Goal: Check status: Check status

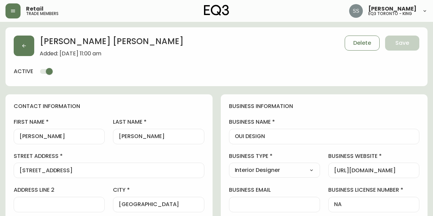
select select "QC"
select select "CA"
select select "CA_EN"
select select "Other"
select select "Interior Designer"
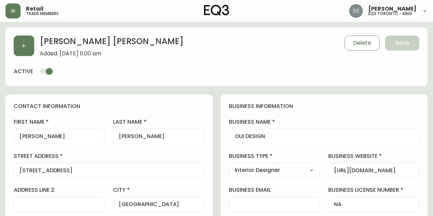
select select "cjw10z96t00cw6gs04aeyfqxf"
select select "false"
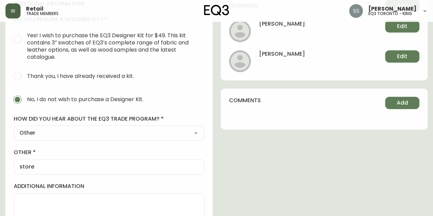
click at [10, 13] on icon "button" at bounding box center [12, 10] width 5 height 5
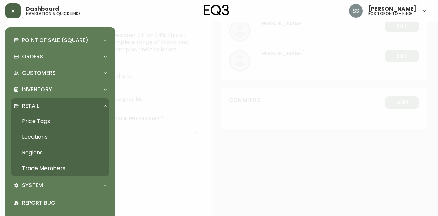
scroll to position [25, 0]
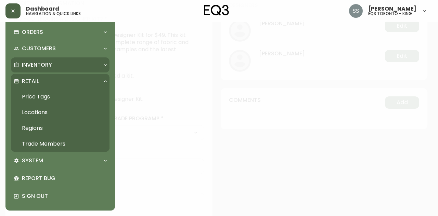
click at [45, 67] on p "Inventory" at bounding box center [37, 65] width 30 height 8
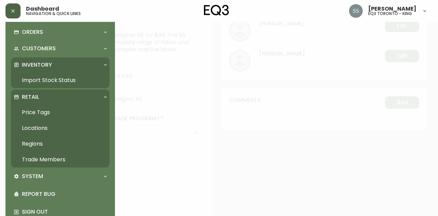
click at [59, 81] on link "Import Stock Status" at bounding box center [60, 81] width 99 height 16
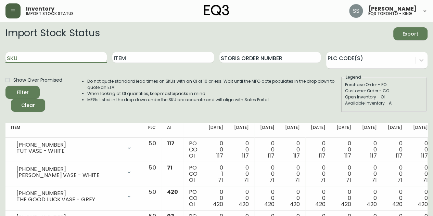
drag, startPoint x: 34, startPoint y: 53, endPoint x: 38, endPoint y: 55, distance: 5.1
click at [34, 54] on input "SKU" at bounding box center [55, 57] width 101 height 11
paste input "[PHONE_NUMBER]"
type input "[PHONE_NUMBER]"
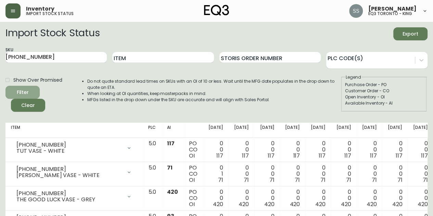
click at [28, 89] on div "Filter" at bounding box center [23, 92] width 12 height 9
